Goal: Task Accomplishment & Management: Manage account settings

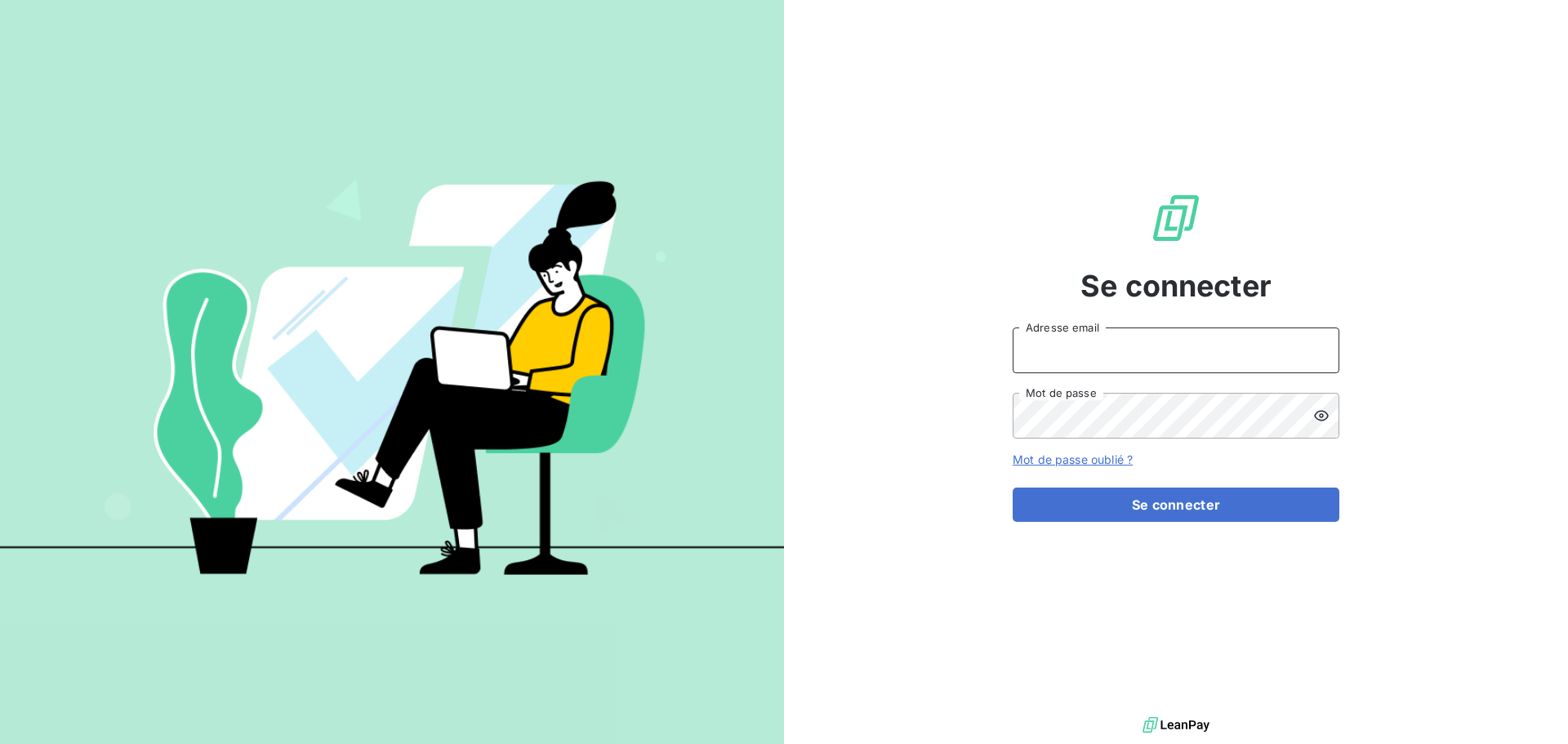
click at [1107, 365] on input "Adresse email" at bounding box center [1175, 350] width 326 height 45
type input "[EMAIL_ADDRESS][DOMAIN_NAME]"
click at [1134, 364] on input "[EMAIL_ADDRESS][DOMAIN_NAME]" at bounding box center [1175, 350] width 326 height 45
drag, startPoint x: 1123, startPoint y: 357, endPoint x: 957, endPoint y: 336, distance: 167.3
click at [957, 336] on div "Se connecter [EMAIL_ADDRESS][DOMAIN_NAME] Adresse email Mot de passe Mot de pas…" at bounding box center [1175, 357] width 784 height 713
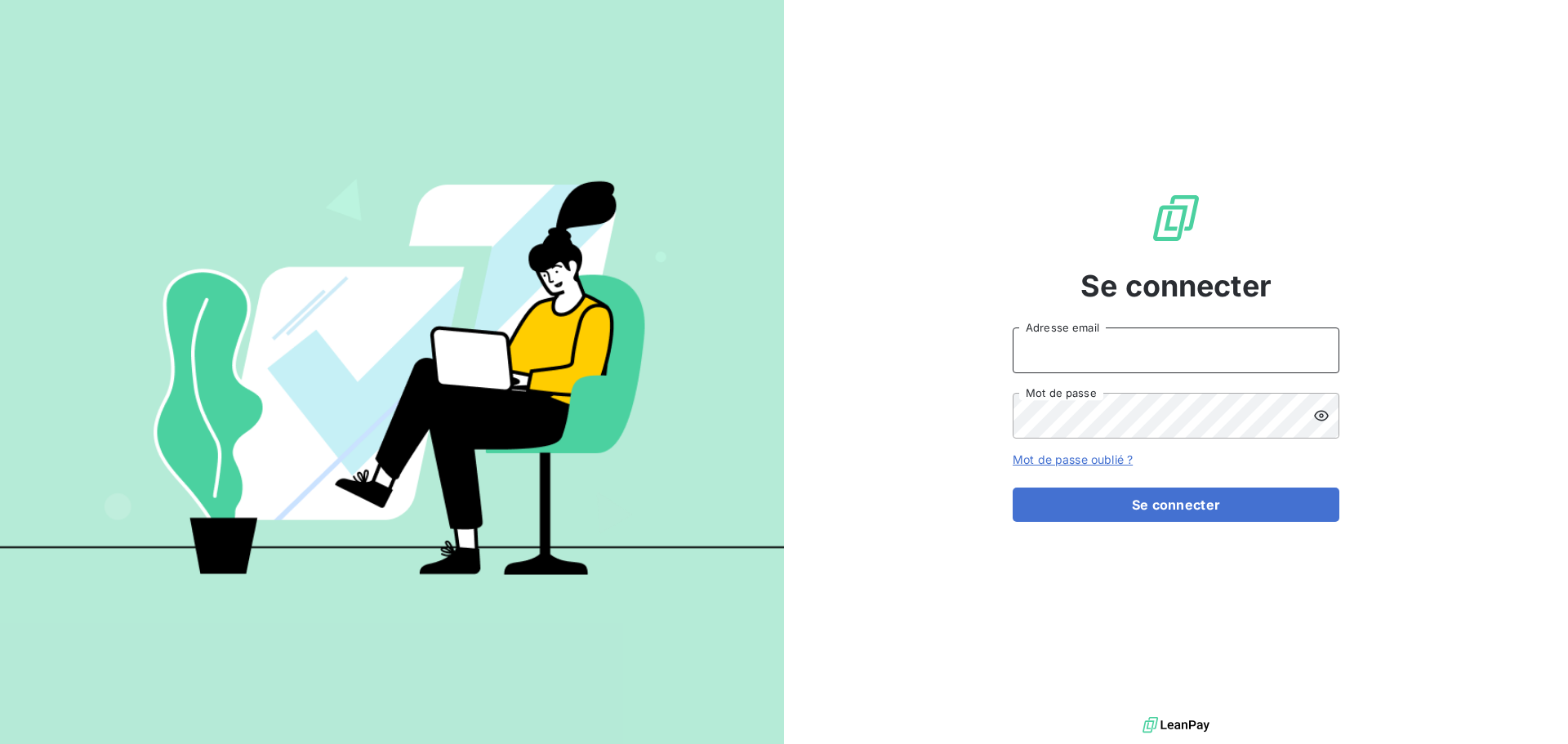
drag, startPoint x: 1151, startPoint y: 367, endPoint x: 1136, endPoint y: 373, distance: 16.2
click at [1151, 367] on input "Adresse email" at bounding box center [1175, 350] width 326 height 45
type input "[PERSON_NAME][EMAIL_ADDRESS][DOMAIN_NAME]"
